Goal: Navigation & Orientation: Understand site structure

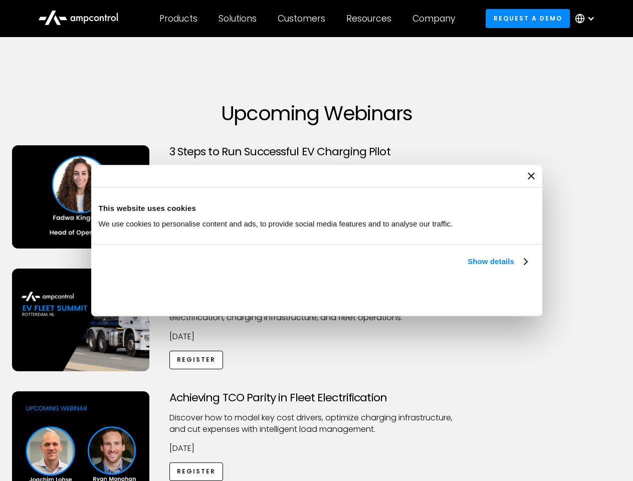
click at [468, 268] on link "Show details" at bounding box center [497, 262] width 59 height 12
click at [0, 0] on div "Necessary cookies help make a website usable by enabling basic functions like p…" at bounding box center [0, 0] width 0 height 0
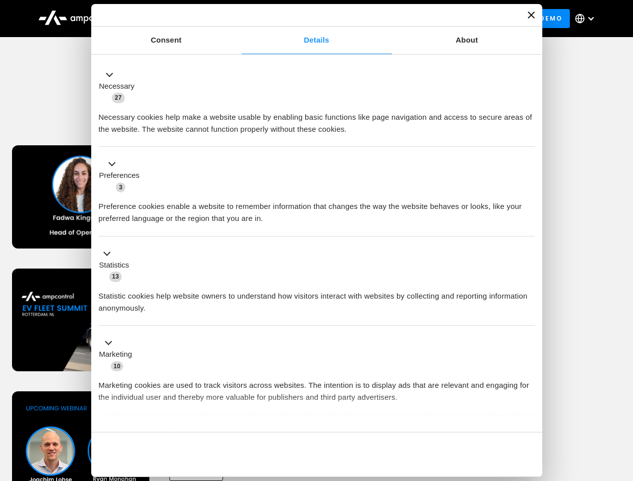
click at [308, 19] on div "Customers" at bounding box center [302, 18] width 48 height 11
click at [178, 19] on div "Products" at bounding box center [178, 18] width 38 height 11
click at [238, 19] on div "Solutions" at bounding box center [238, 18] width 38 height 11
click at [303, 19] on div "Customers" at bounding box center [302, 18] width 48 height 11
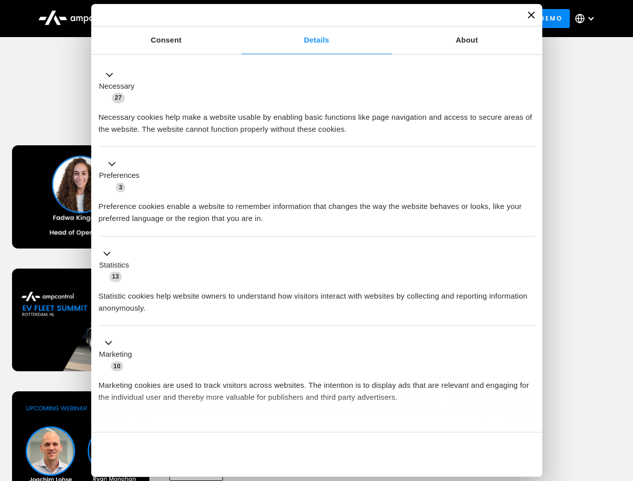
click at [371, 19] on div "Resources" at bounding box center [368, 18] width 45 height 11
click at [437, 19] on div "Company" at bounding box center [434, 18] width 43 height 11
click at [588, 19] on div at bounding box center [591, 19] width 8 height 8
